Goal: Task Accomplishment & Management: Complete application form

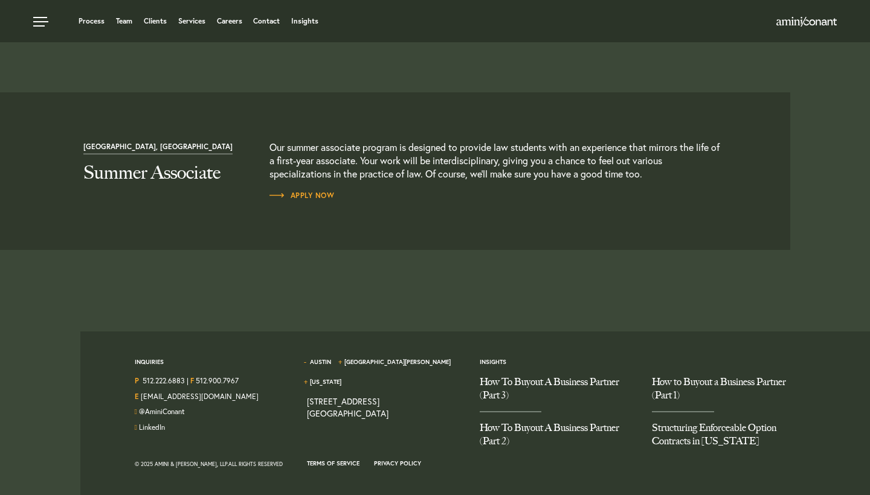
scroll to position [1320, 0]
click at [237, 21] on link "Careers" at bounding box center [229, 21] width 25 height 7
click at [42, 21] on link at bounding box center [42, 18] width 36 height 36
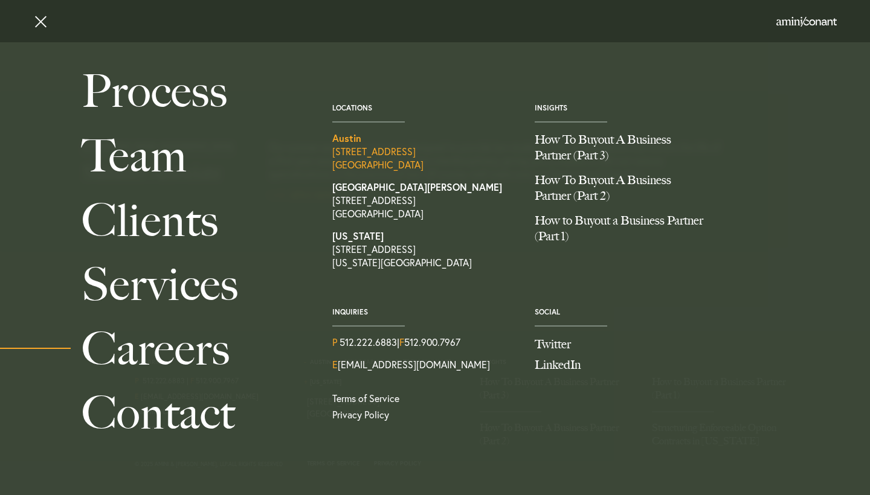
click at [349, 141] on strong "Austin" at bounding box center [346, 138] width 29 height 13
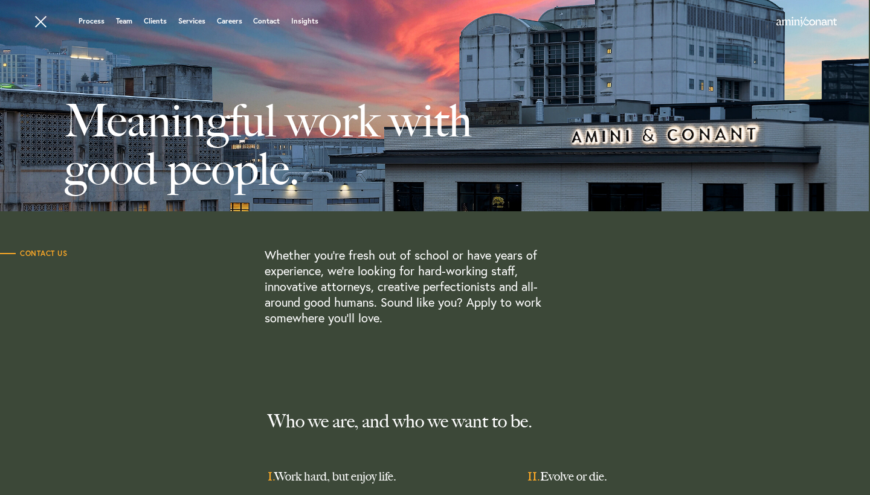
scroll to position [0, 1]
click at [96, 21] on link "Process" at bounding box center [92, 21] width 26 height 7
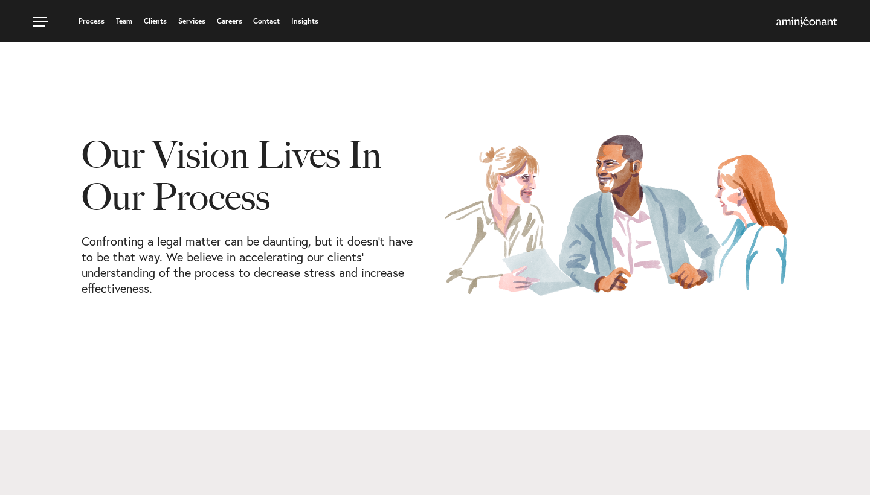
scroll to position [5, 0]
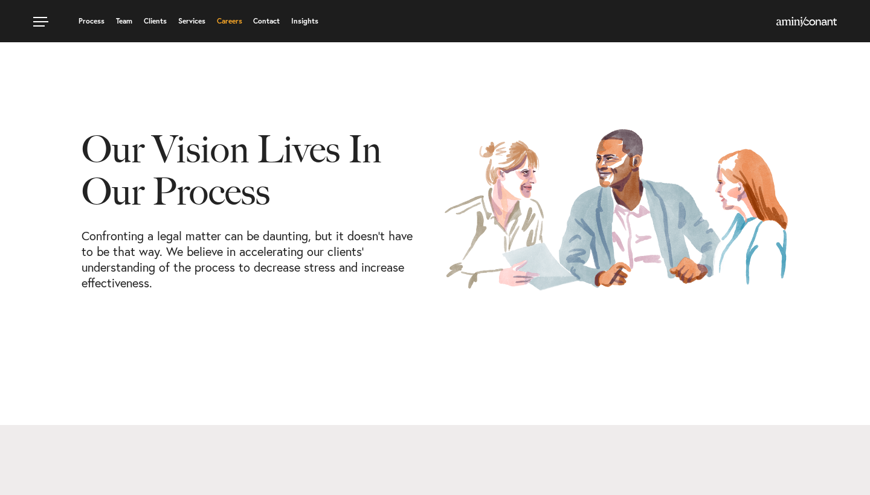
click at [221, 20] on link "Careers" at bounding box center [229, 21] width 25 height 7
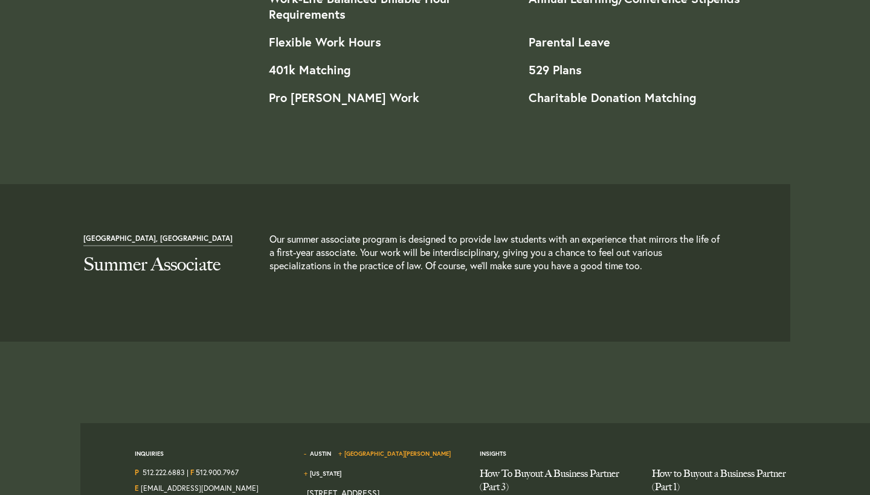
scroll to position [1256, 0]
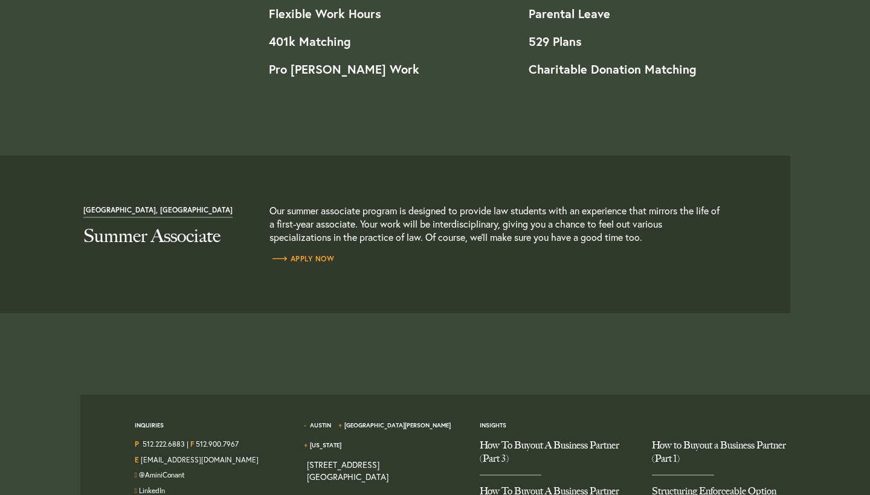
click at [304, 254] on link "Apply Now" at bounding box center [301, 259] width 65 height 12
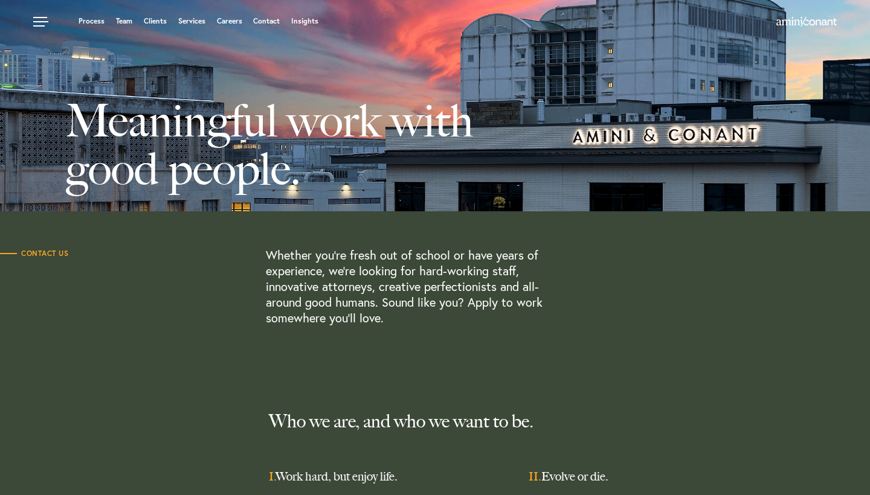
scroll to position [0, 0]
click at [44, 21] on link at bounding box center [42, 18] width 36 height 36
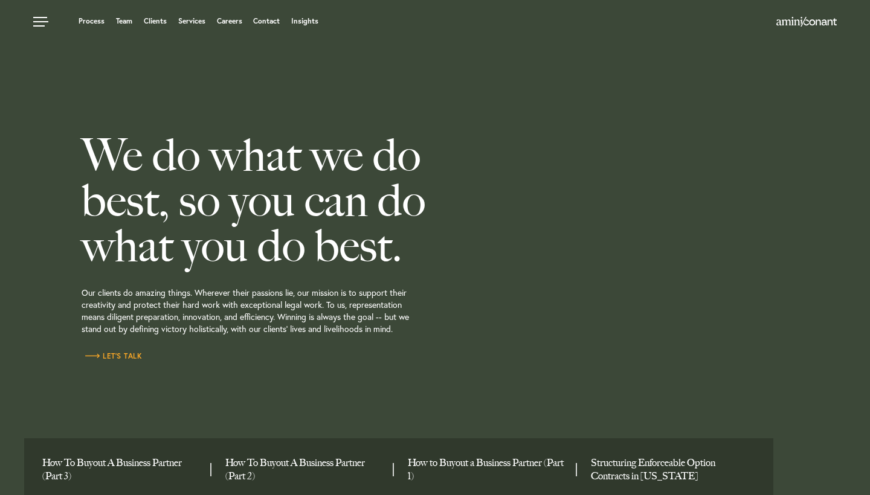
click at [128, 357] on span "Let’s Talk" at bounding box center [112, 356] width 60 height 7
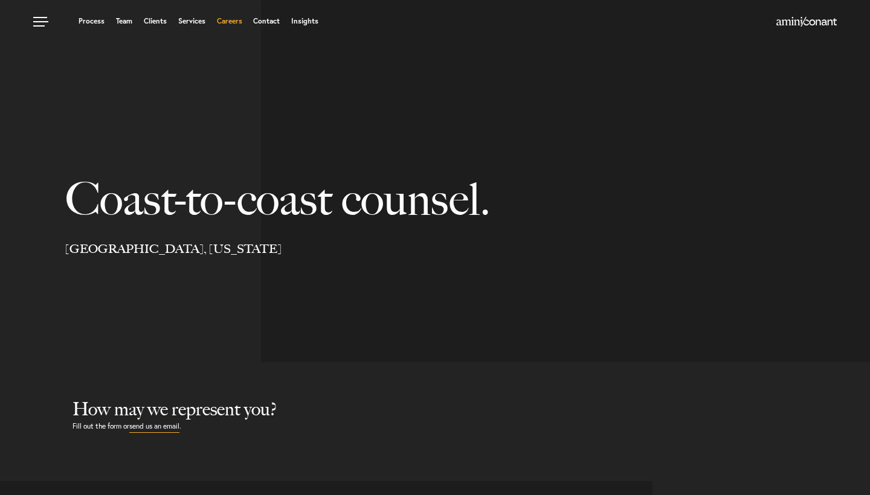
click at [236, 25] on link "Careers" at bounding box center [229, 21] width 25 height 7
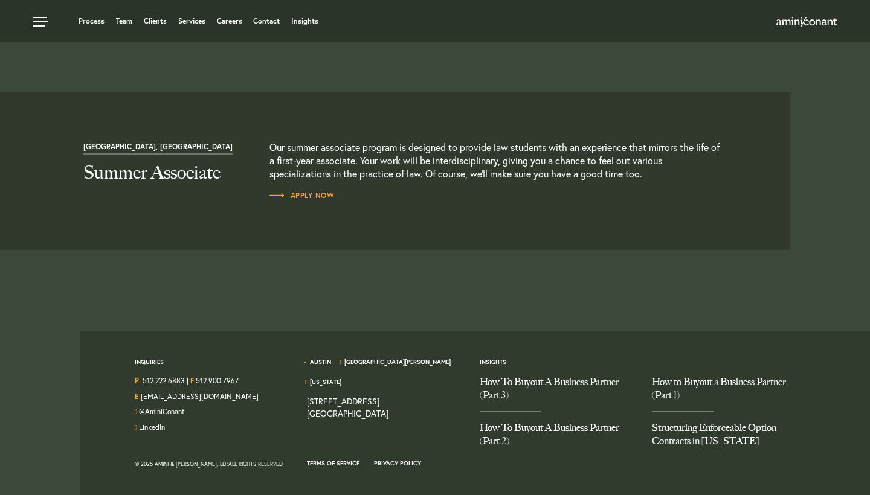
scroll to position [1320, 0]
click at [130, 22] on link "Team" at bounding box center [124, 21] width 16 height 7
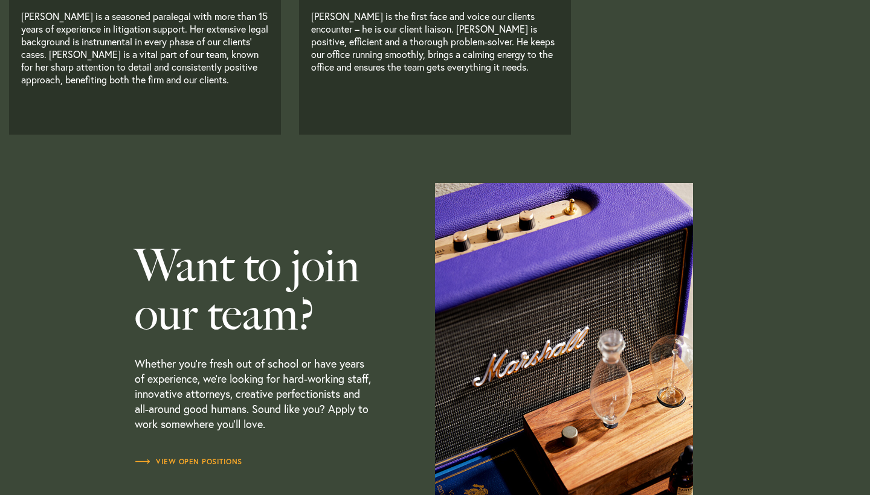
scroll to position [3450, 0]
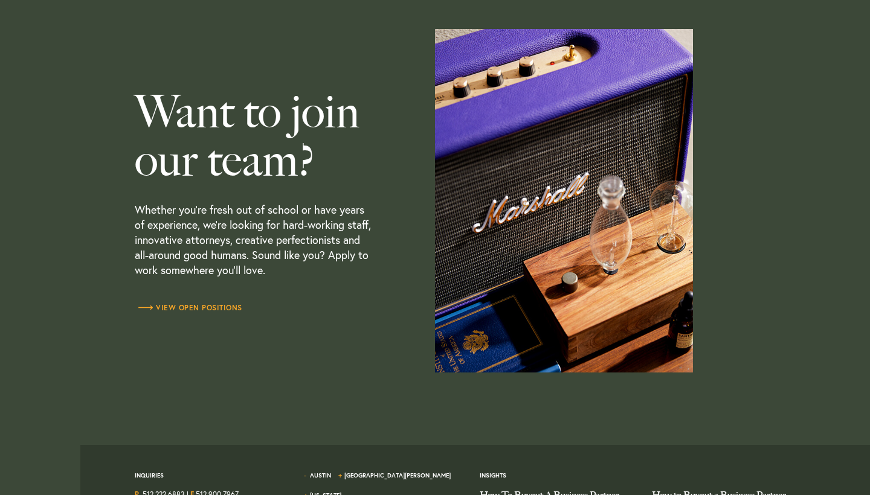
click at [172, 306] on link "View Open Positions" at bounding box center [189, 308] width 108 height 12
